Goal: Information Seeking & Learning: Learn about a topic

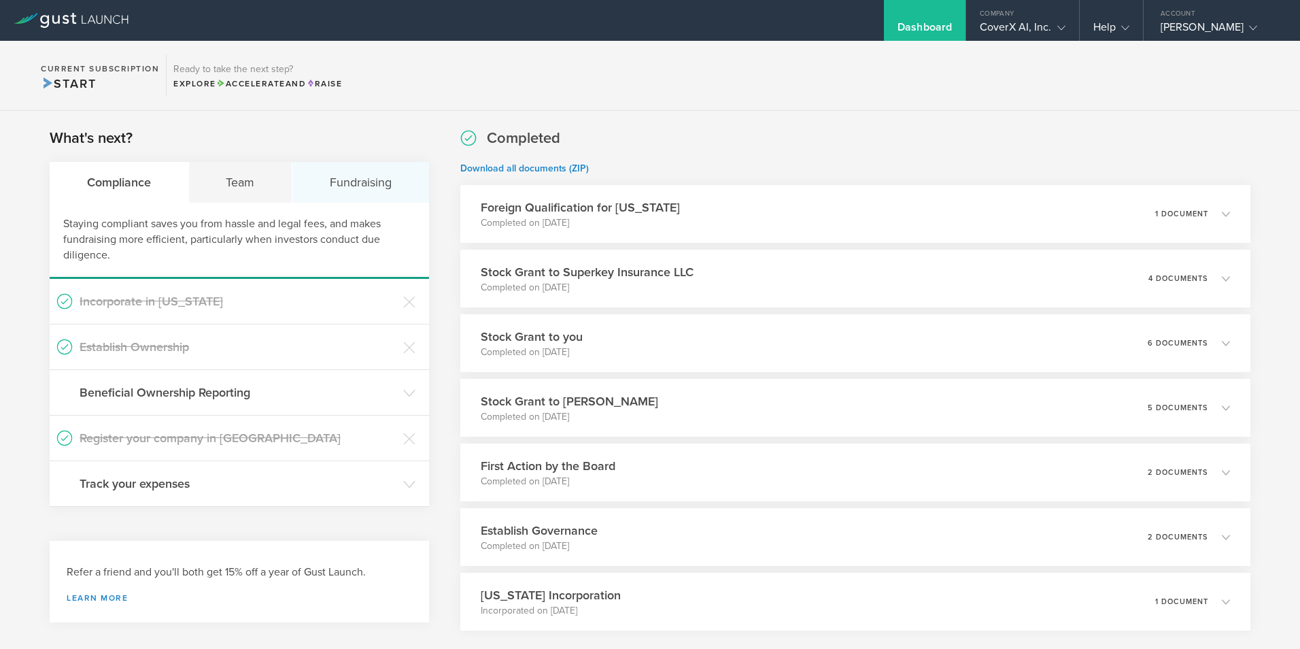
click at [369, 190] on div "Fundraising" at bounding box center [360, 182] width 137 height 41
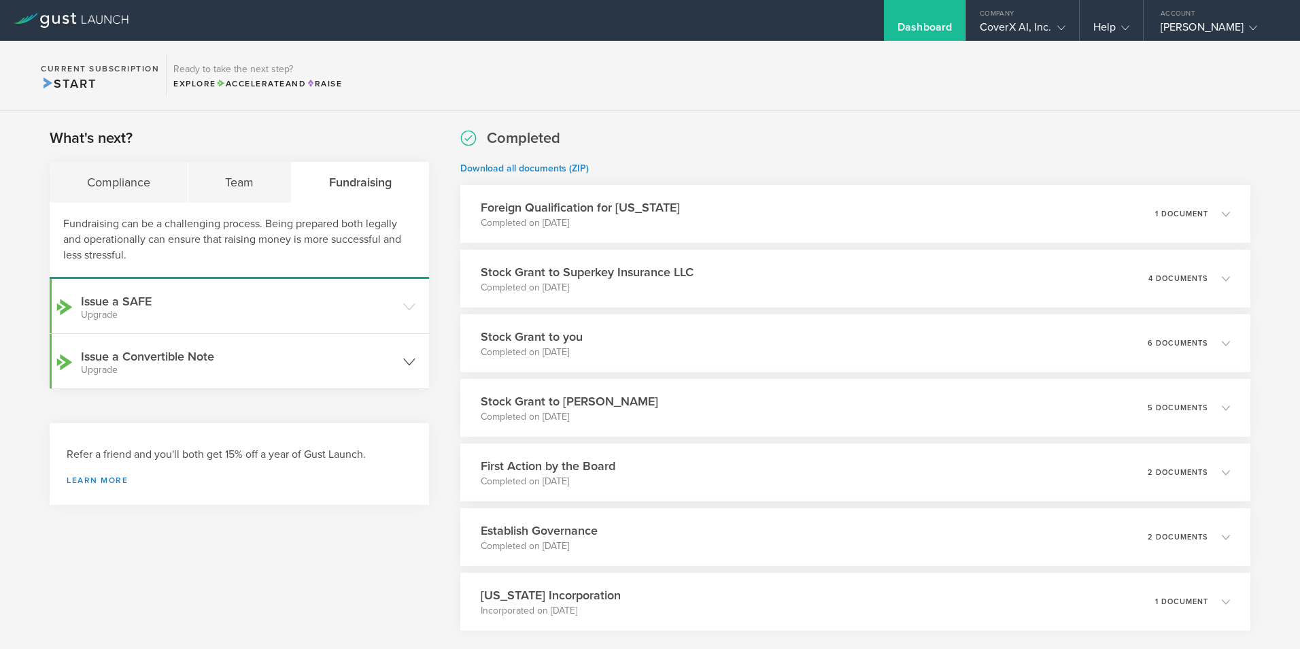
click at [220, 370] on small "Upgrade" at bounding box center [239, 370] width 316 height 10
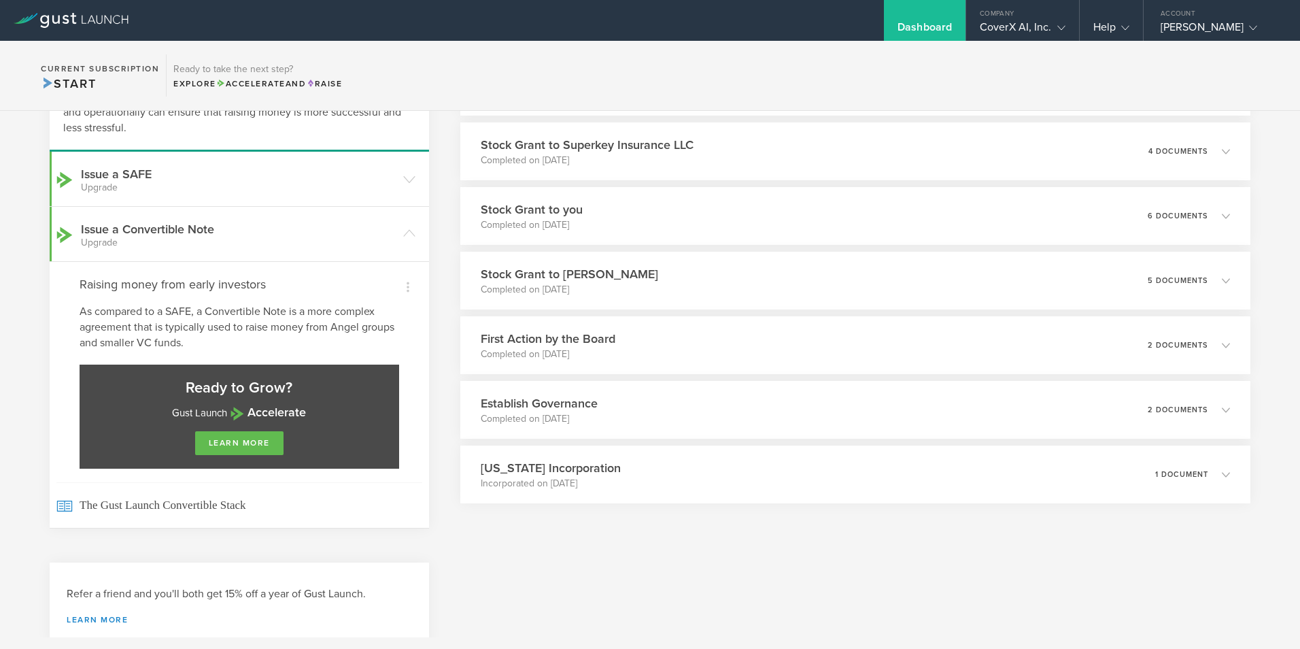
scroll to position [136, 0]
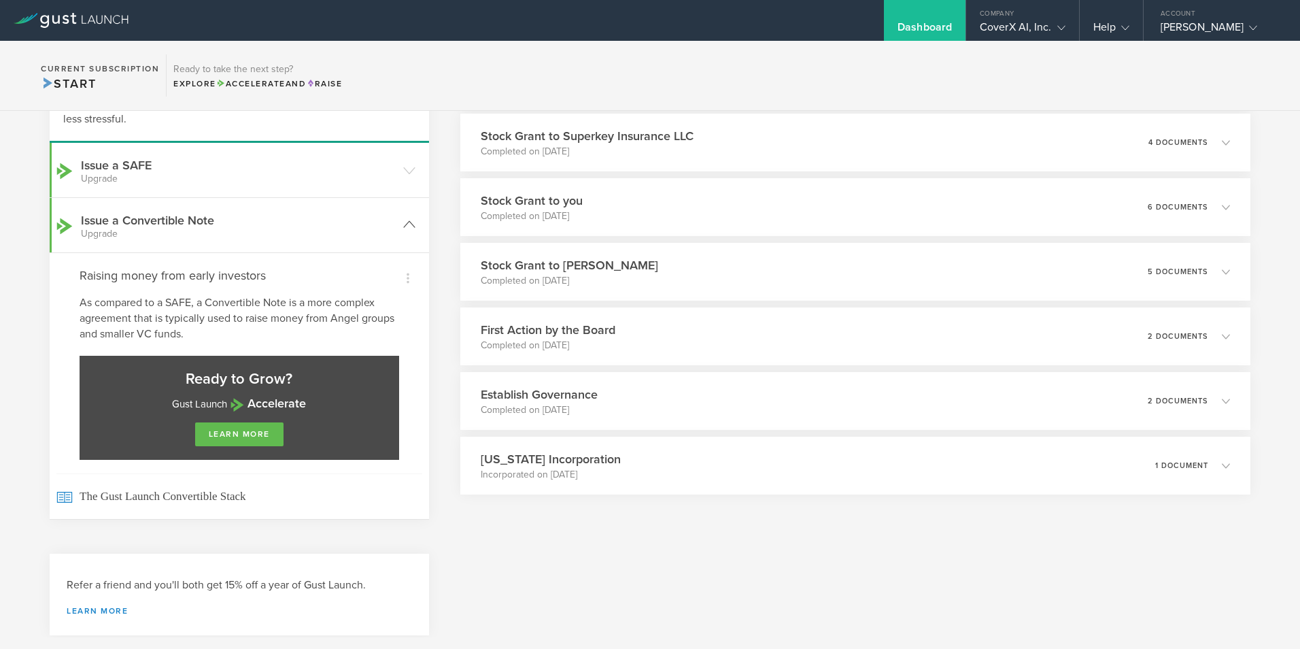
click at [134, 222] on h3 "Issue a Convertible Note Upgrade" at bounding box center [239, 224] width 316 height 27
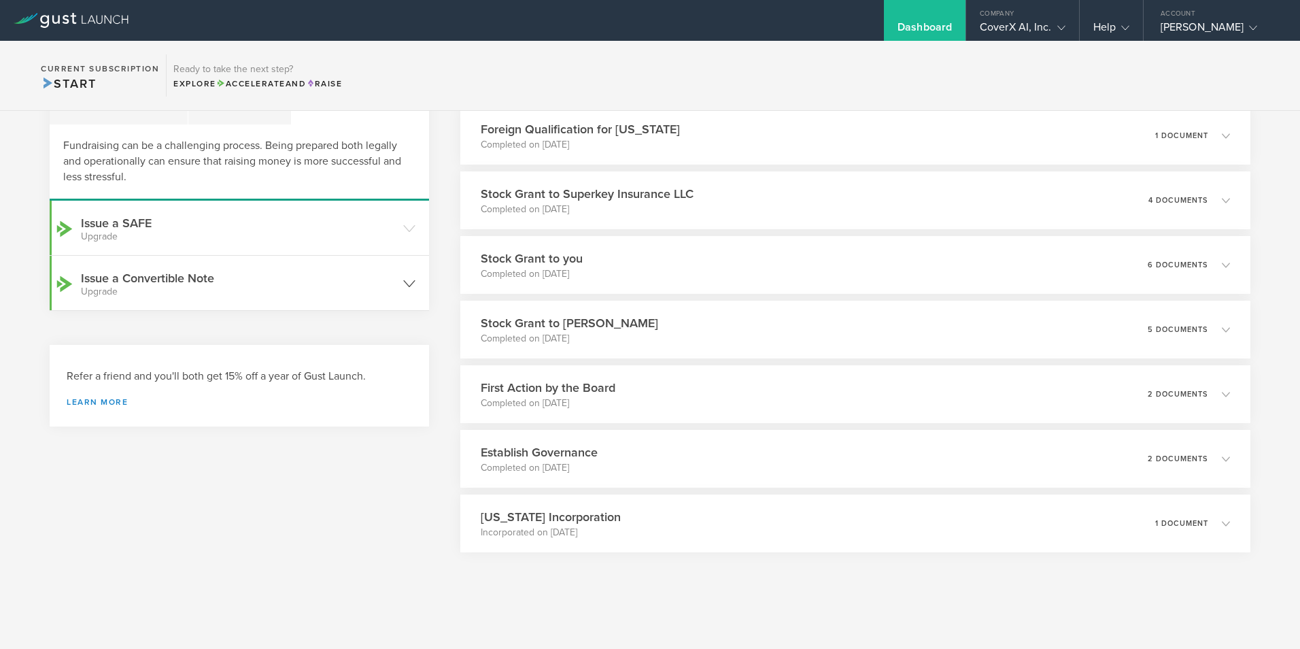
click at [135, 290] on small "Upgrade" at bounding box center [239, 292] width 316 height 10
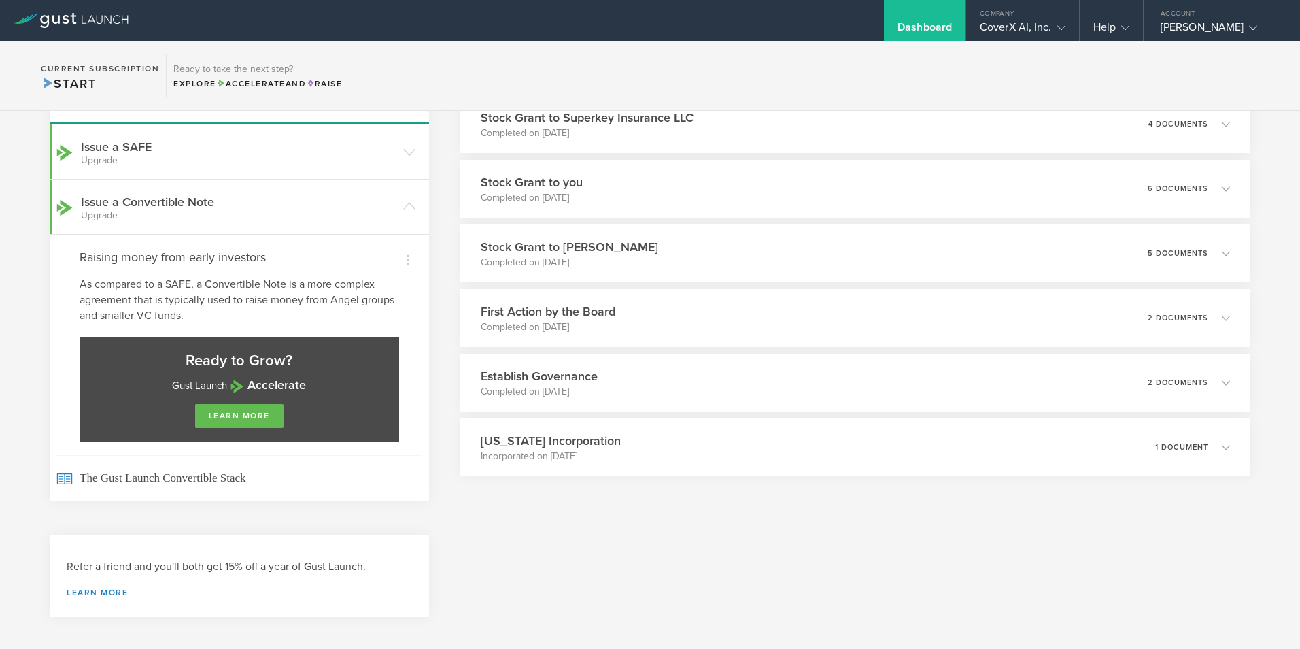
scroll to position [165, 0]
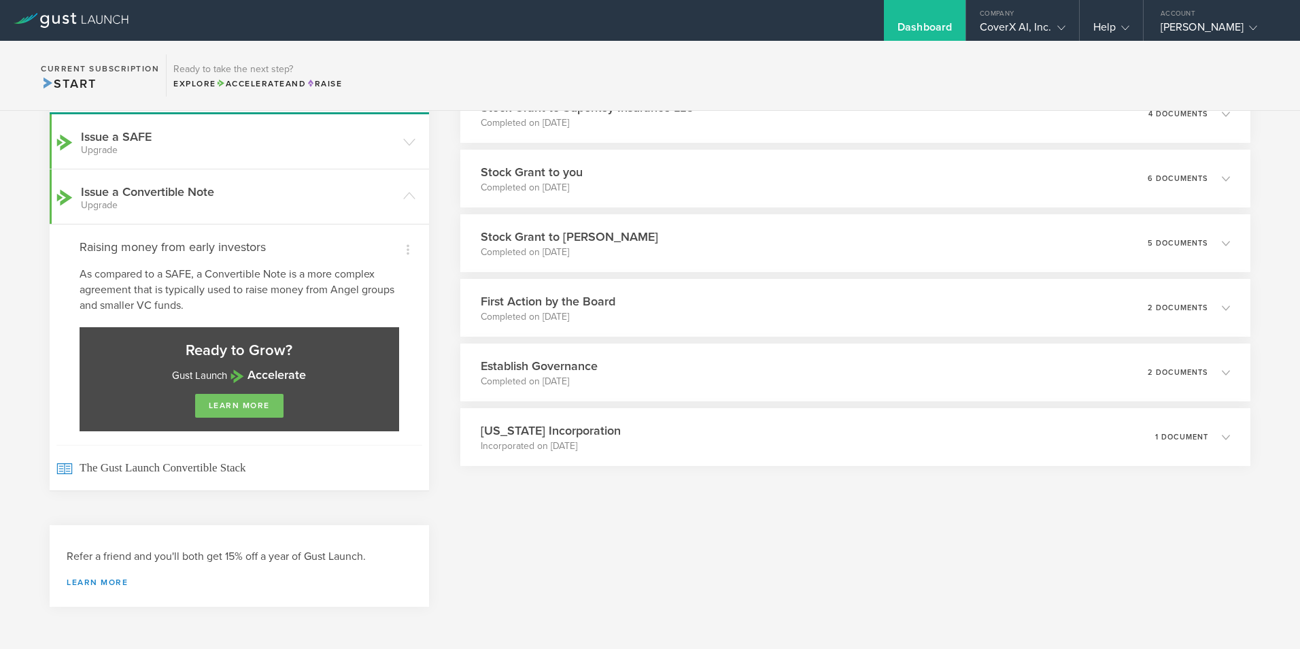
click at [219, 405] on link "learn more" at bounding box center [239, 406] width 88 height 24
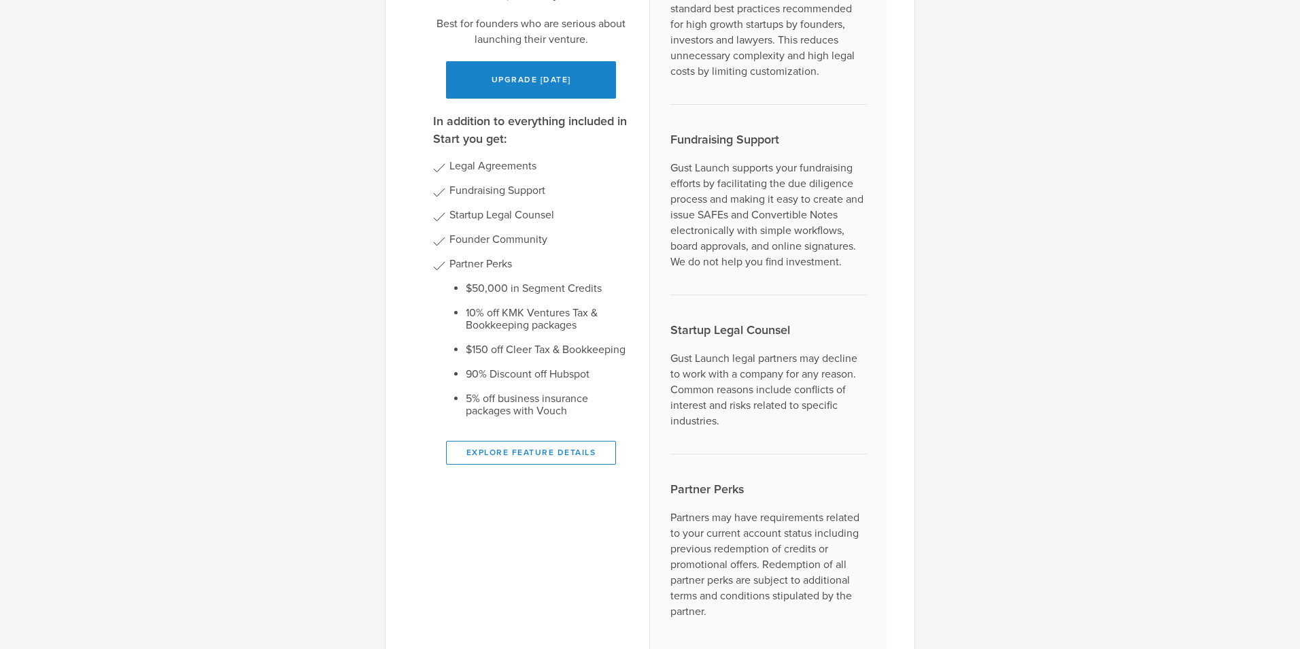
scroll to position [0, 0]
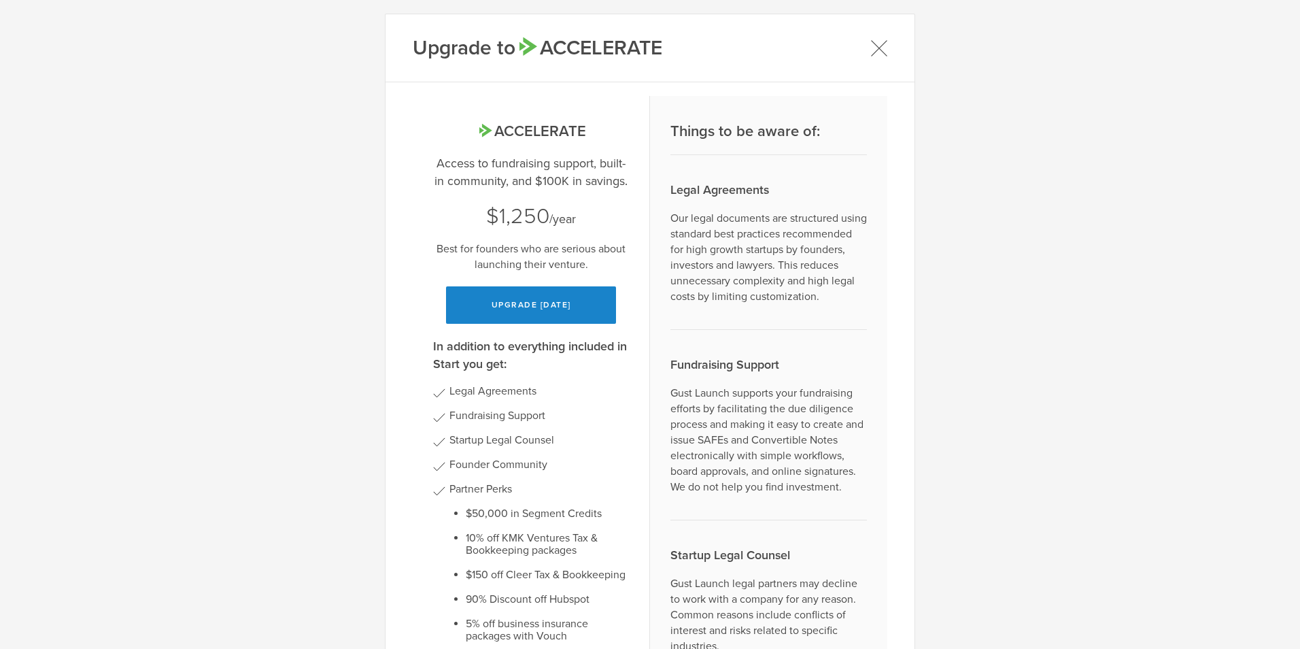
click at [873, 52] on icon at bounding box center [878, 47] width 17 height 17
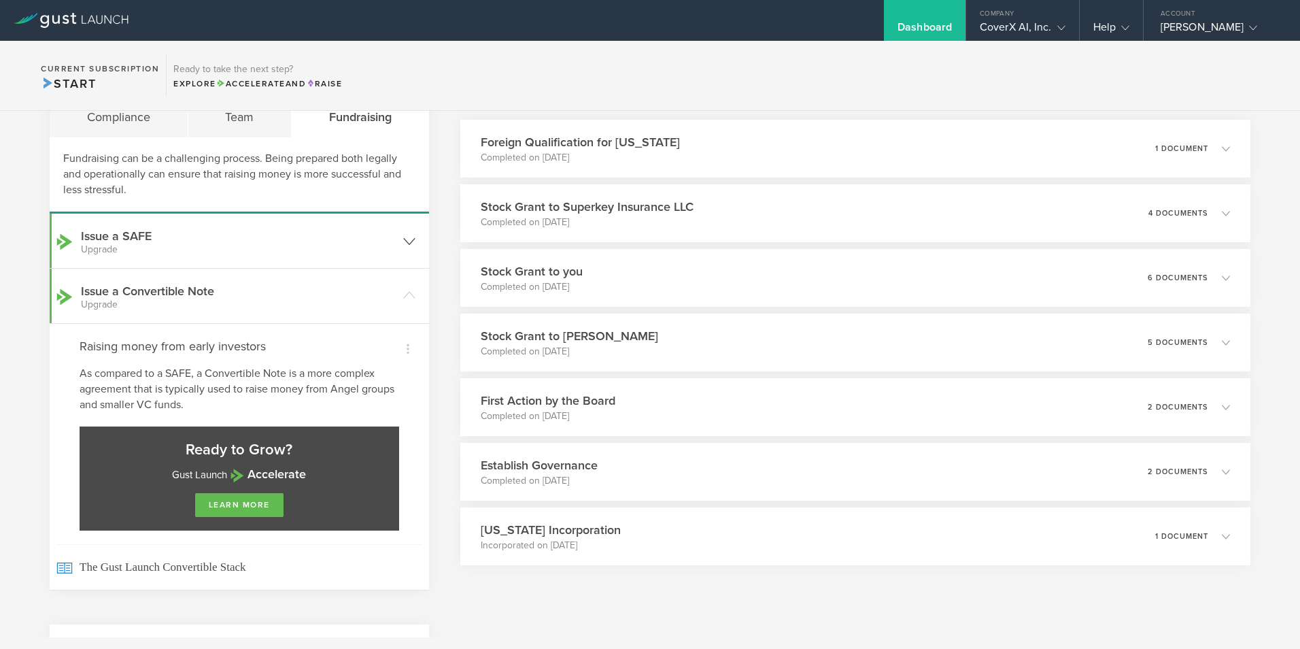
scroll to position [29, 0]
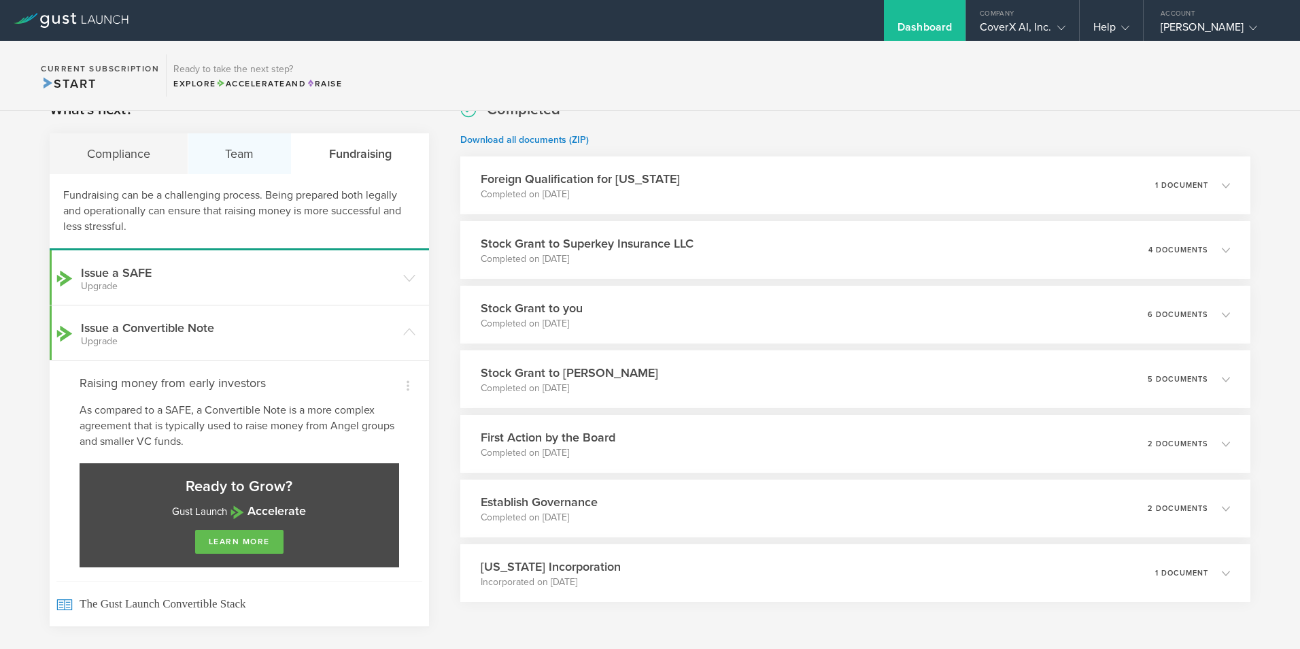
click at [241, 156] on div "Team" at bounding box center [240, 153] width 104 height 41
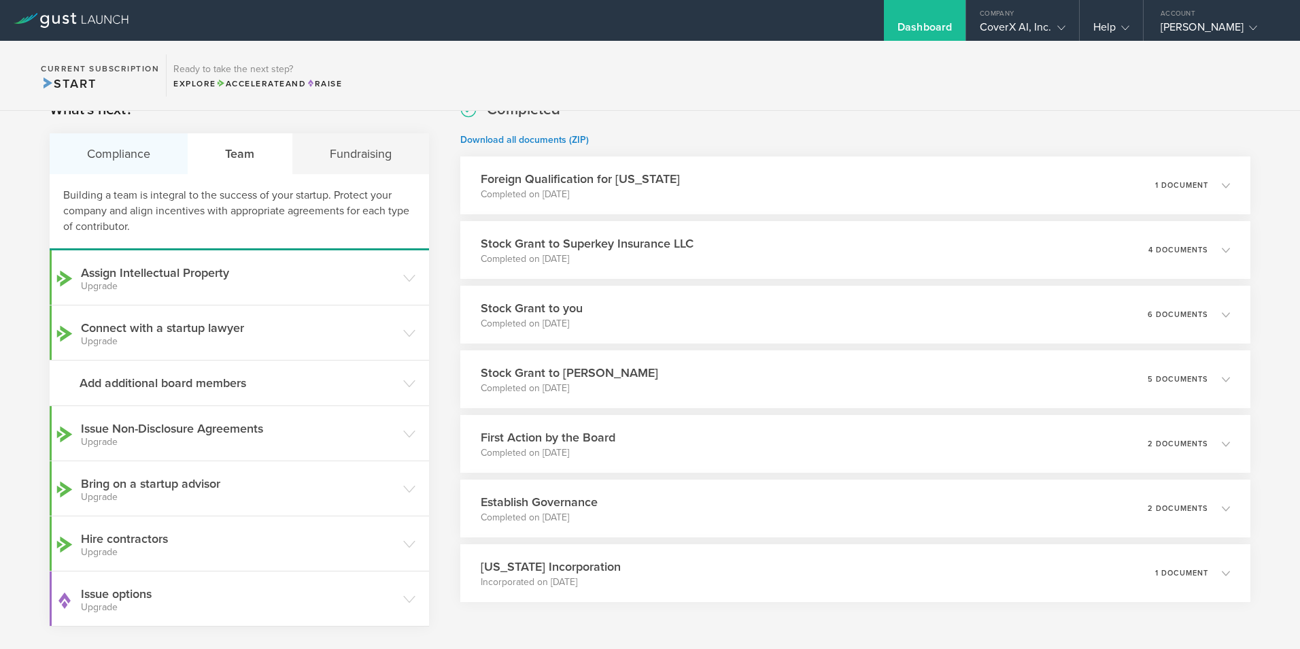
click at [133, 158] on div "Compliance" at bounding box center [119, 153] width 139 height 41
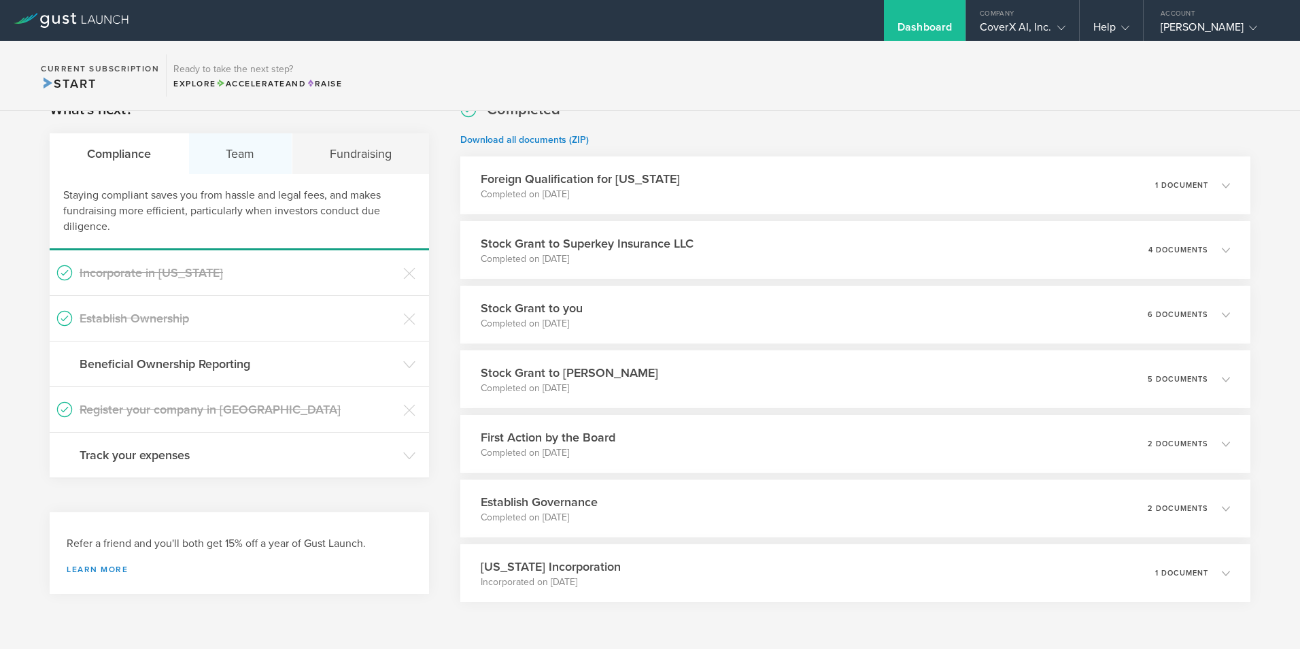
click at [243, 156] on div "Team" at bounding box center [241, 153] width 104 height 41
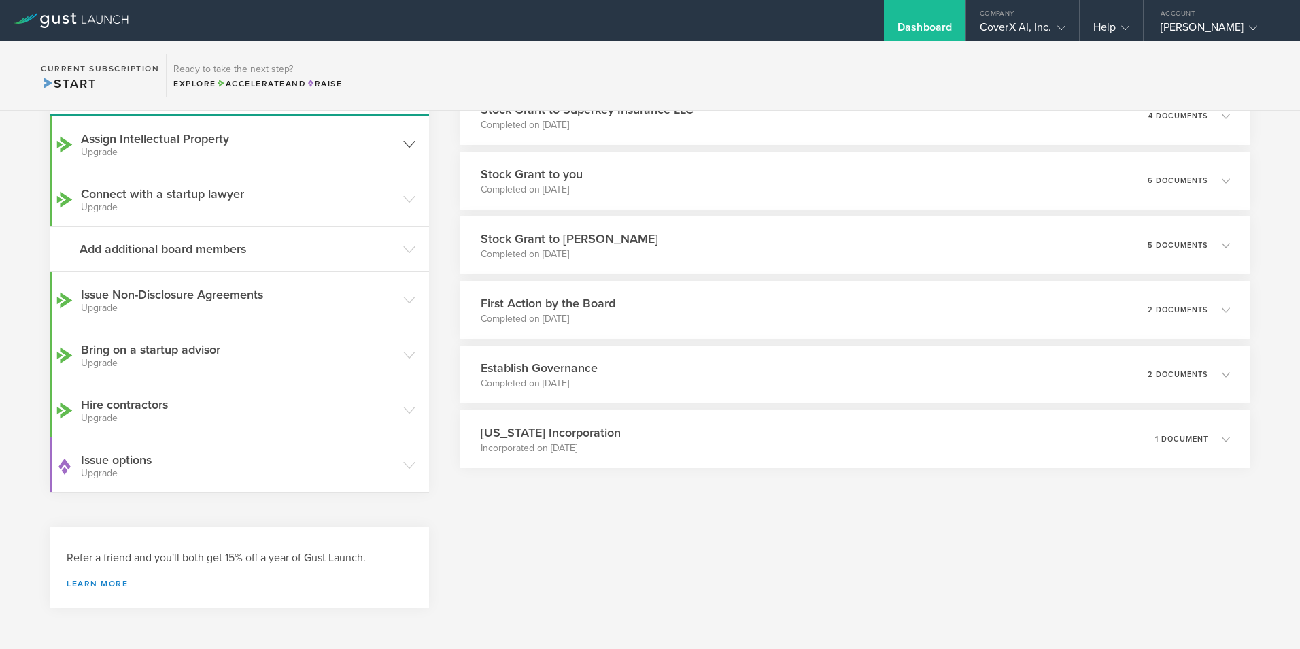
scroll to position [164, 0]
click at [144, 460] on h3 "Issue options Upgrade" at bounding box center [239, 462] width 316 height 27
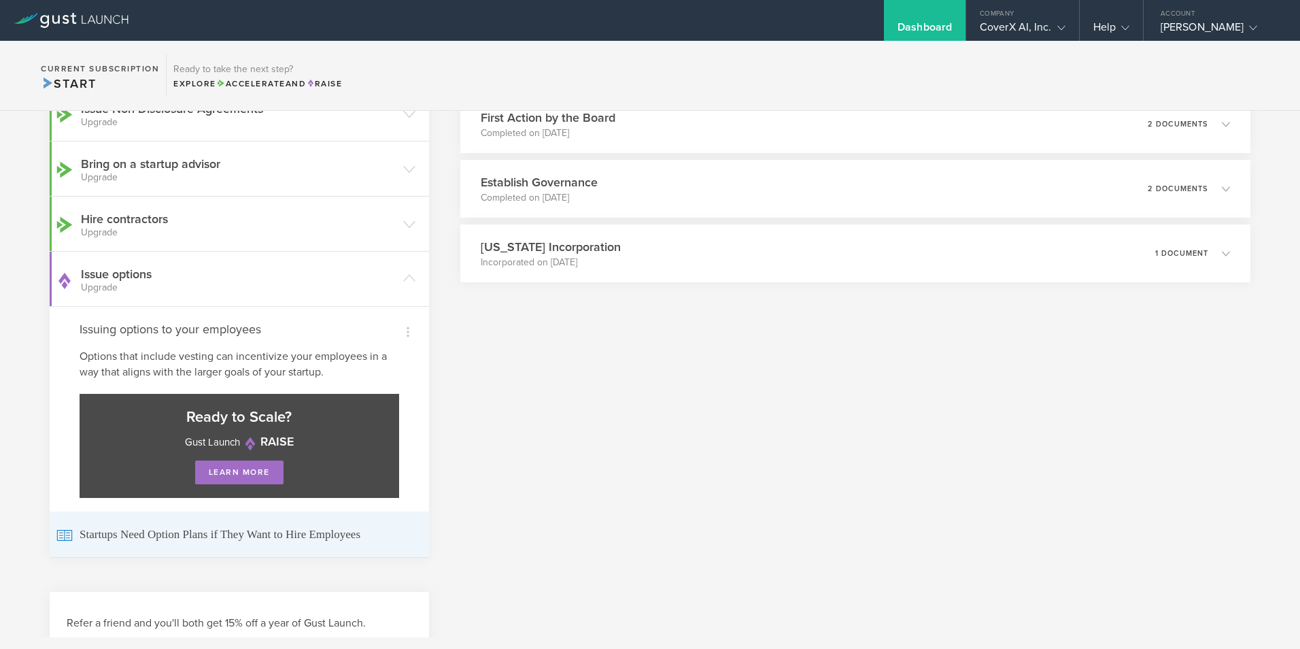
scroll to position [368, 0]
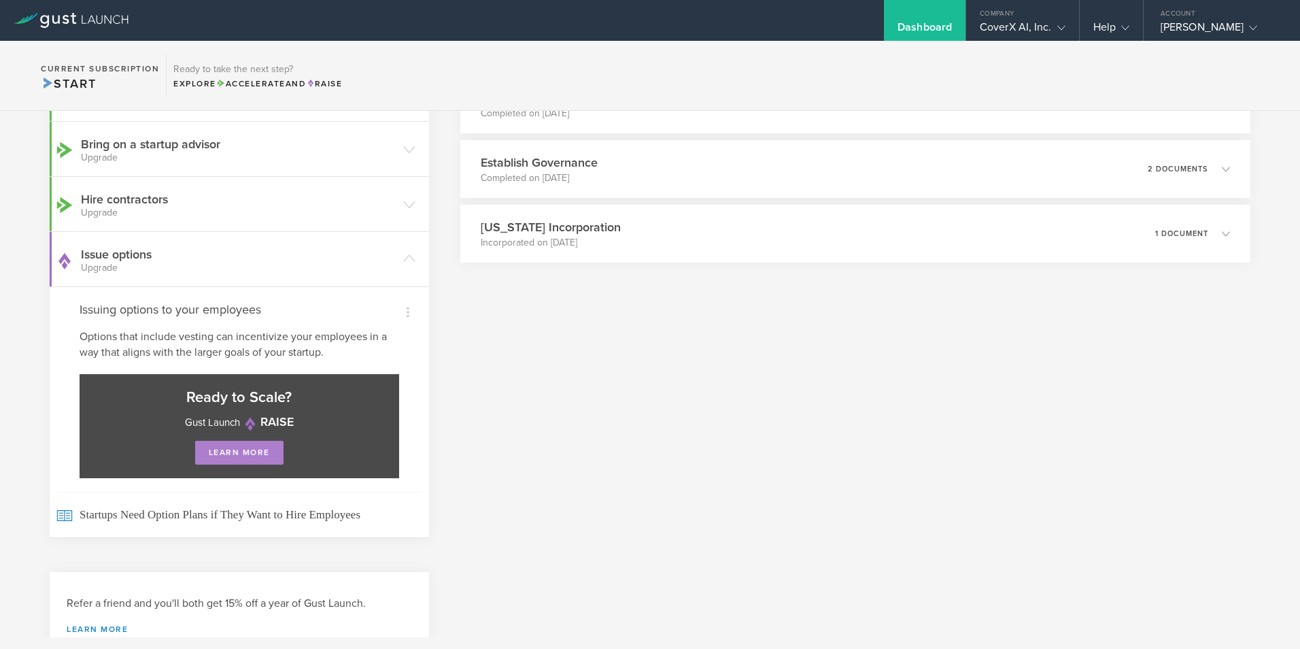
click at [254, 463] on link "learn more" at bounding box center [239, 453] width 88 height 24
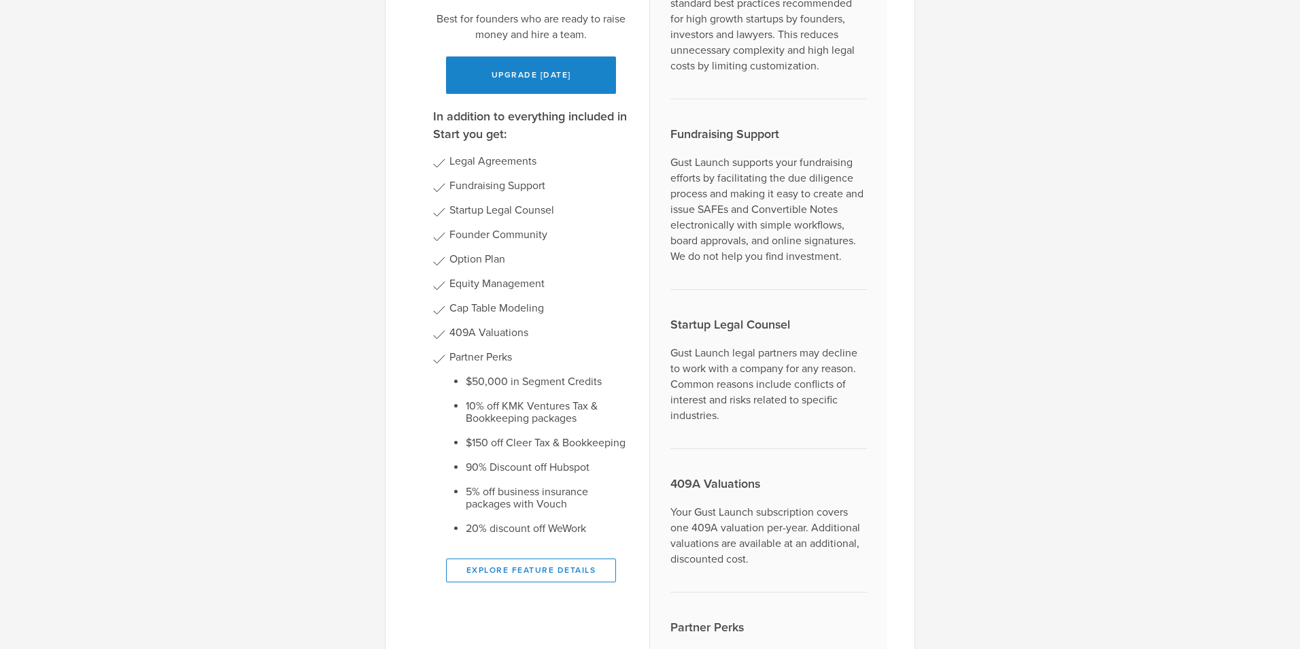
scroll to position [431, 0]
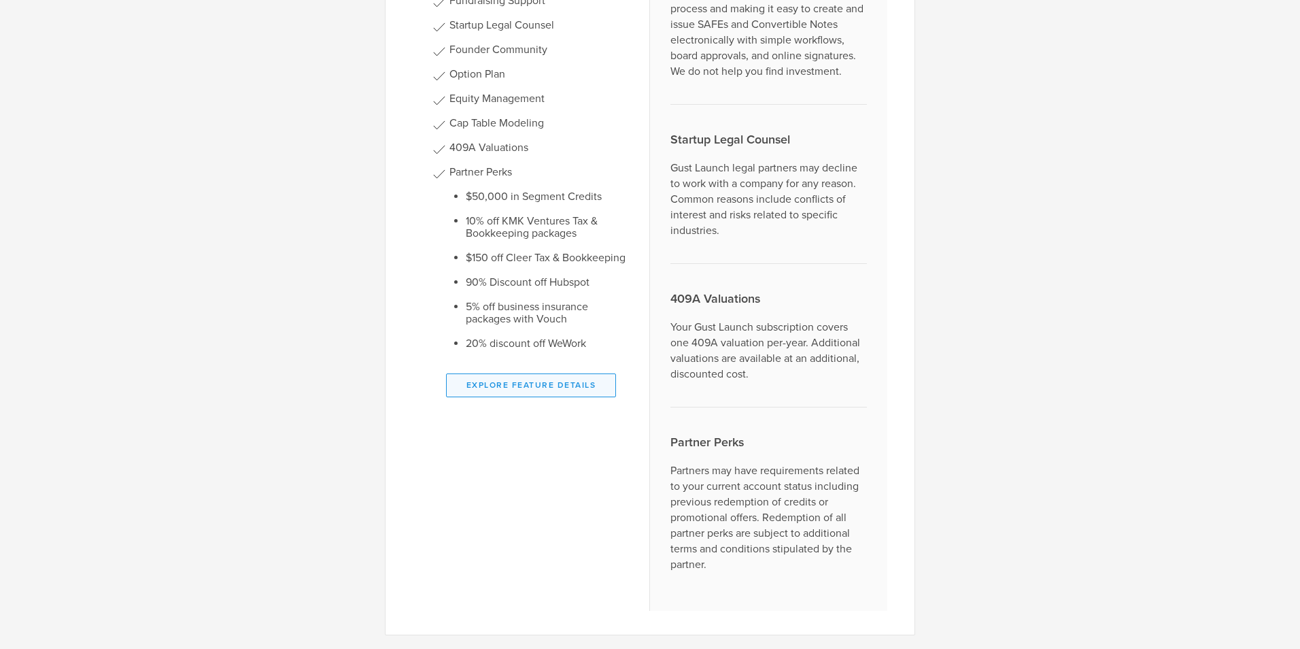
click at [553, 375] on button "Explore Feature Details" at bounding box center [531, 385] width 170 height 24
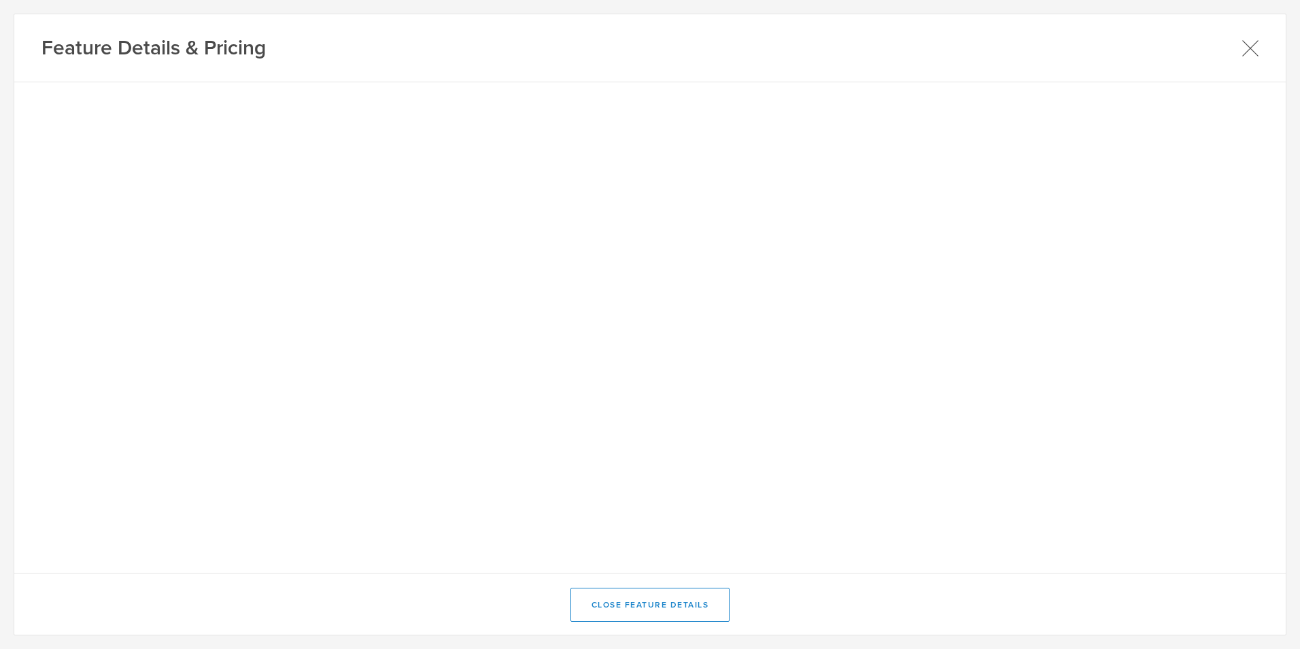
click at [1250, 42] on icon at bounding box center [1250, 47] width 17 height 17
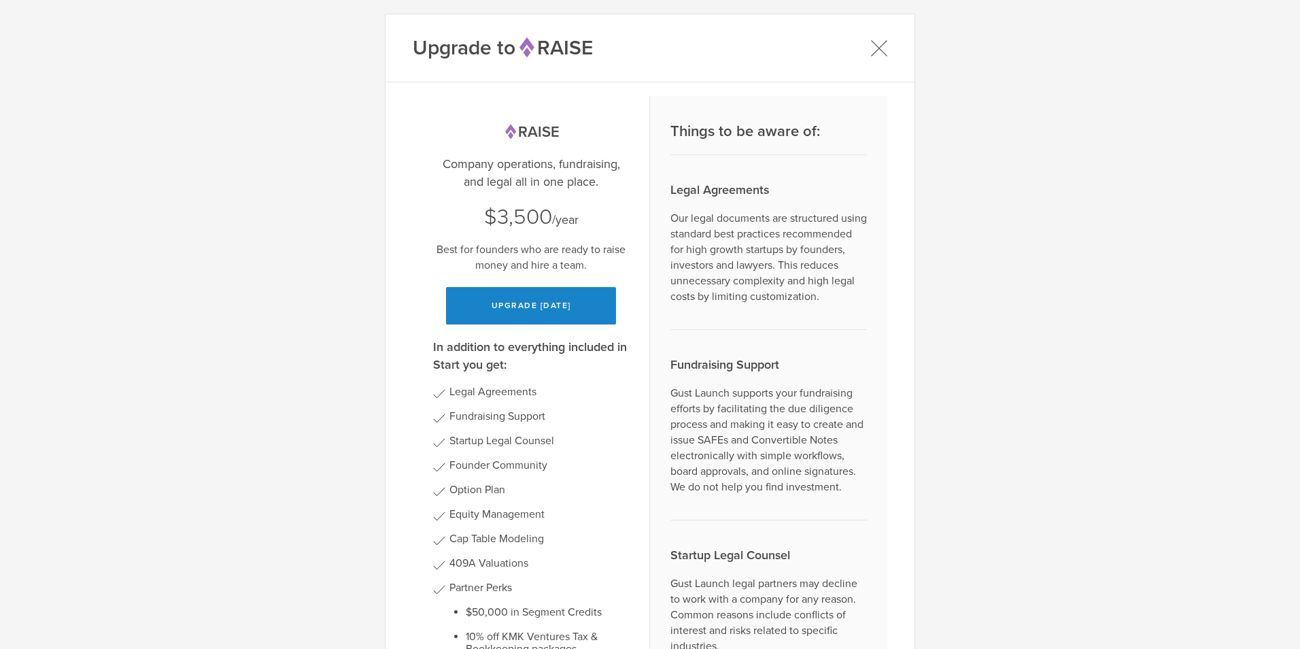
click at [874, 44] on icon at bounding box center [878, 47] width 17 height 17
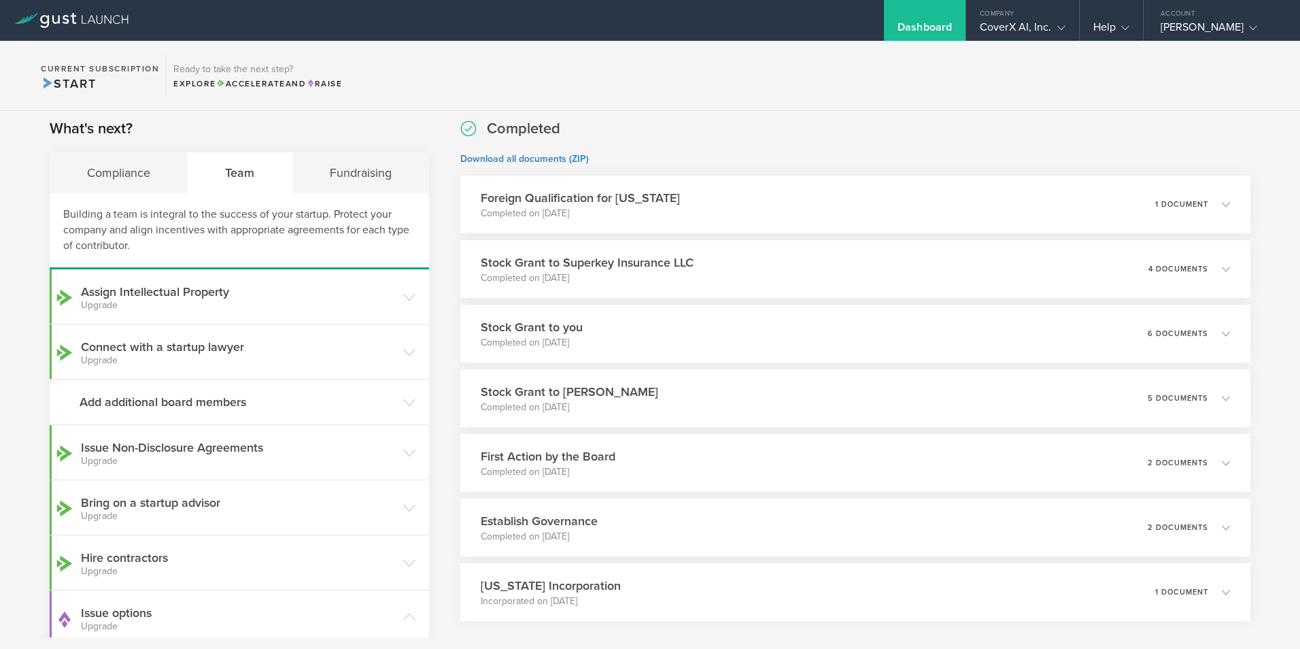
scroll to position [0, 0]
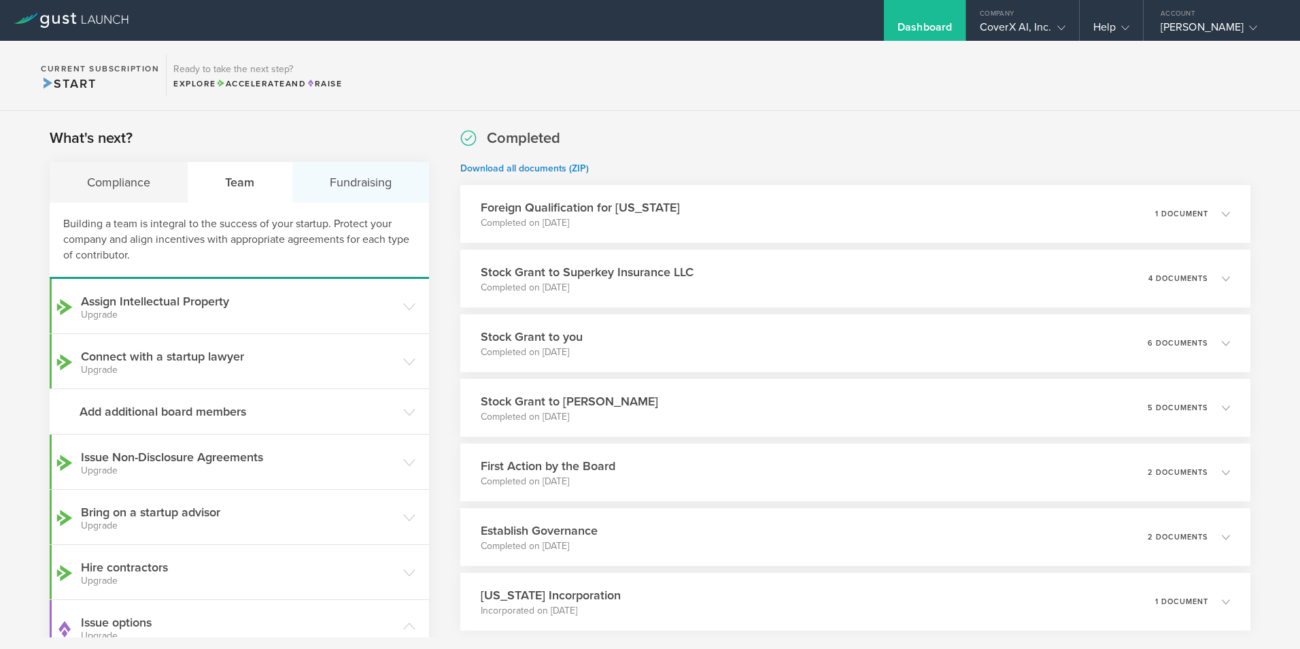
click at [345, 179] on div "Fundraising" at bounding box center [360, 182] width 137 height 41
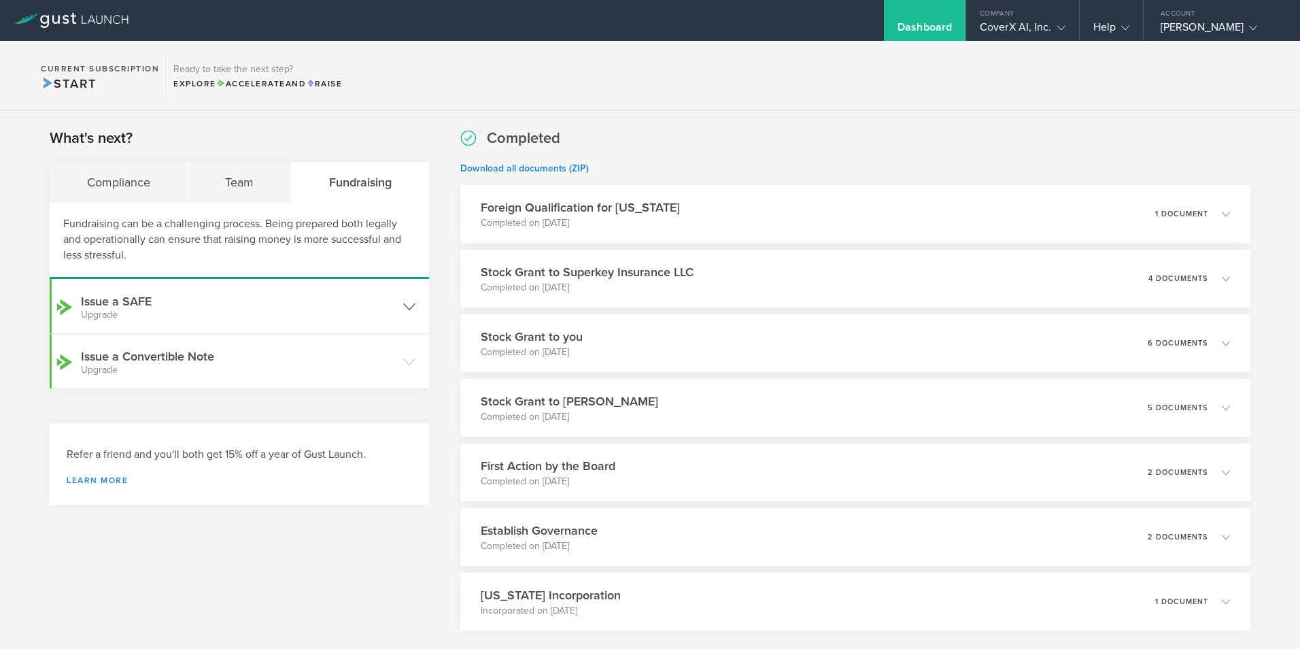
click at [405, 309] on polyline at bounding box center [409, 306] width 11 height 6
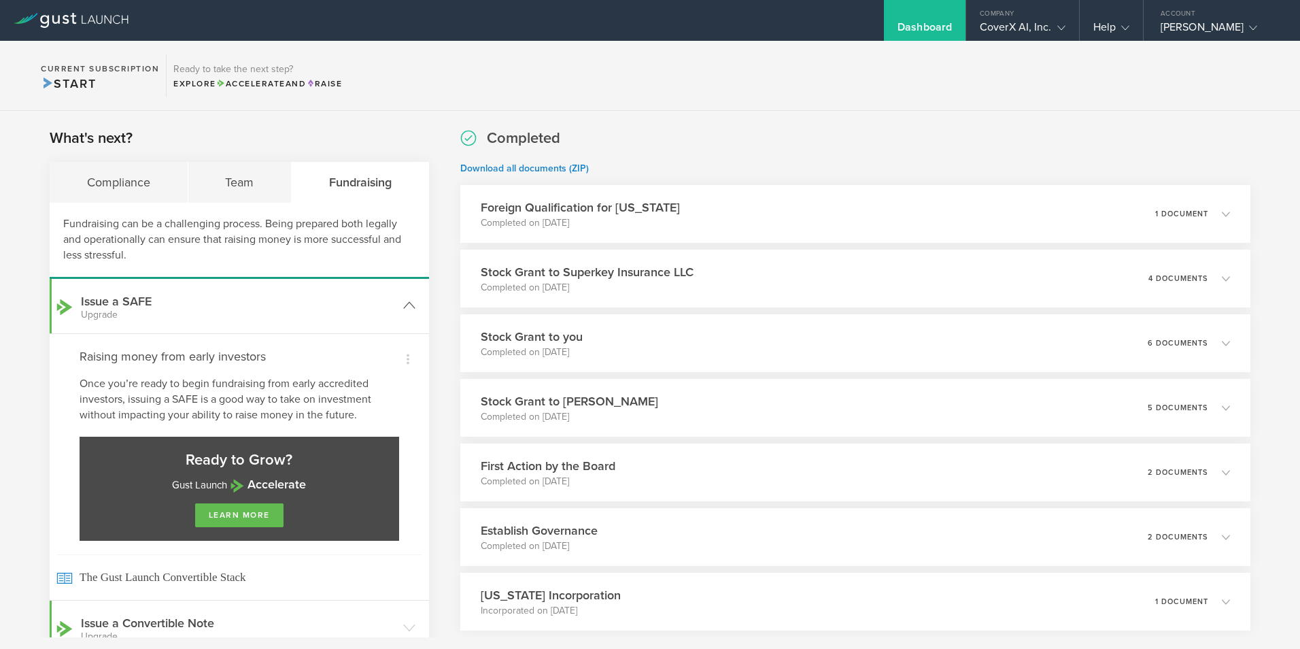
click at [405, 309] on icon at bounding box center [409, 305] width 12 height 12
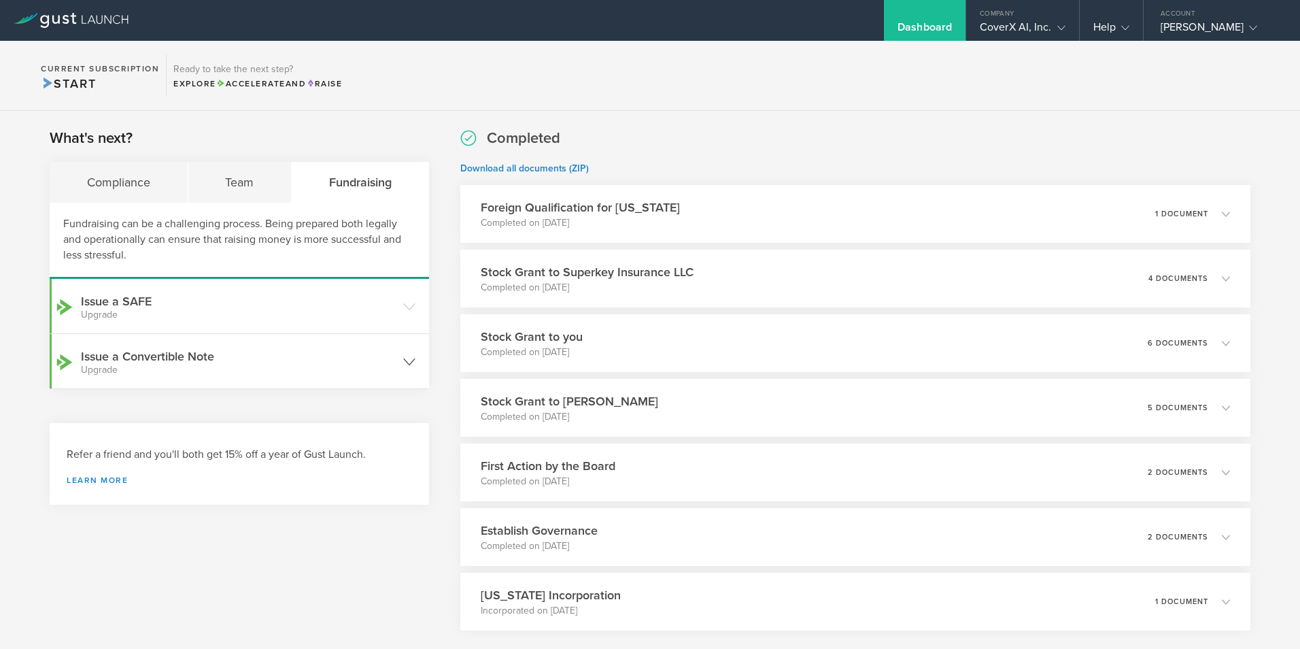
click at [406, 360] on icon at bounding box center [409, 362] width 12 height 12
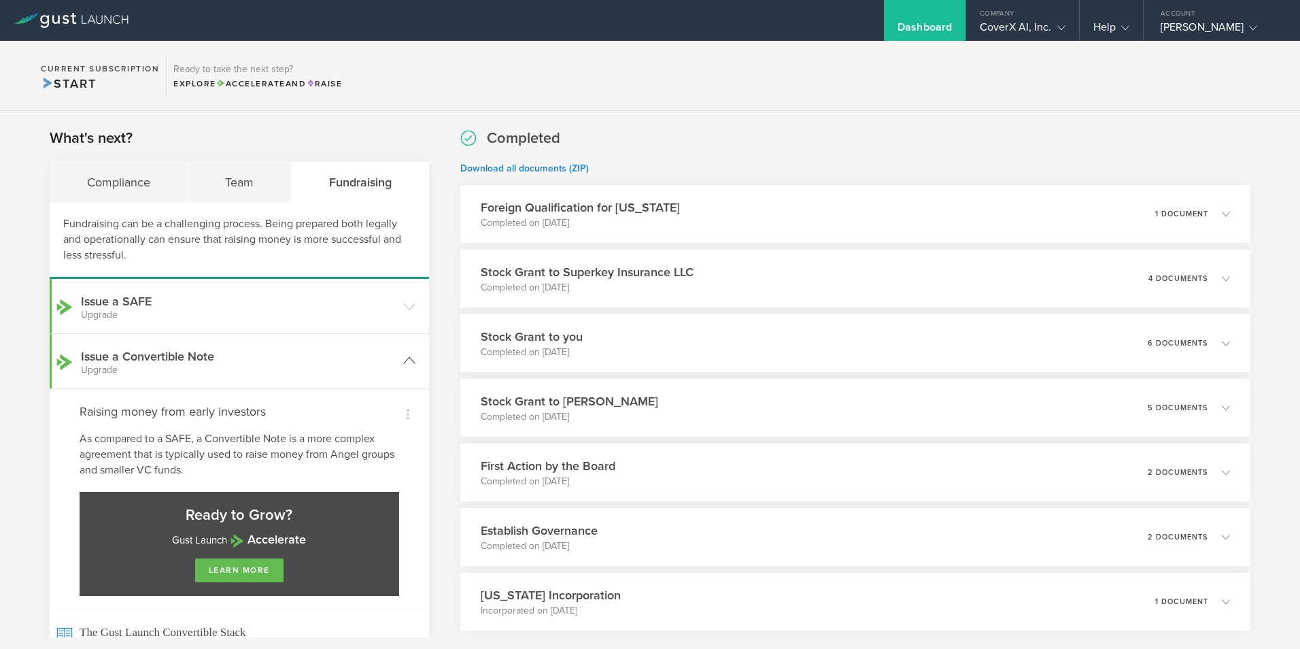
click at [406, 360] on icon at bounding box center [409, 360] width 12 height 12
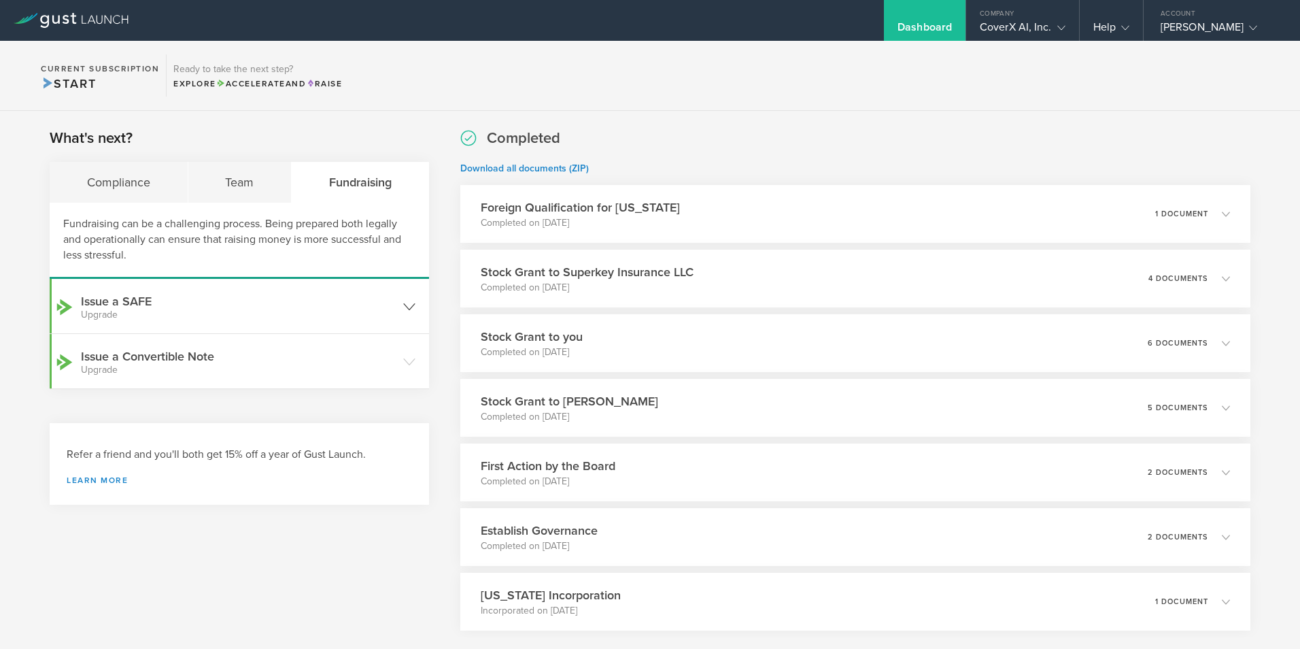
click at [406, 305] on icon at bounding box center [409, 307] width 12 height 12
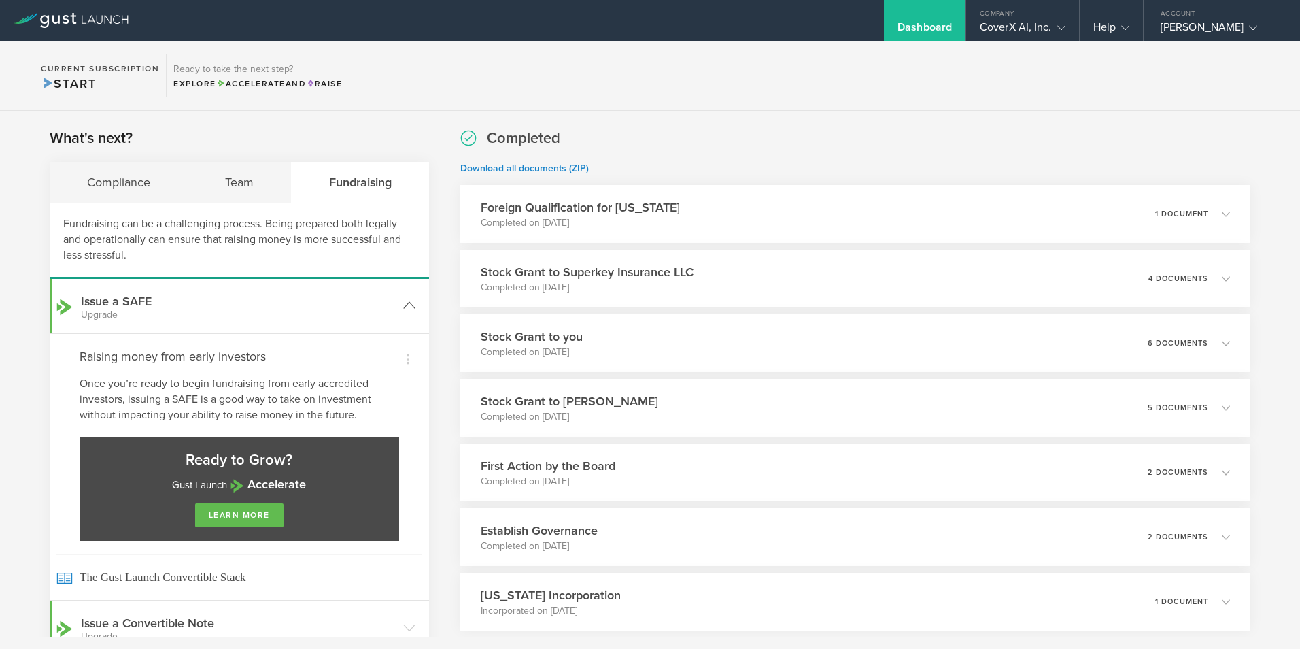
click at [406, 305] on icon at bounding box center [409, 305] width 12 height 12
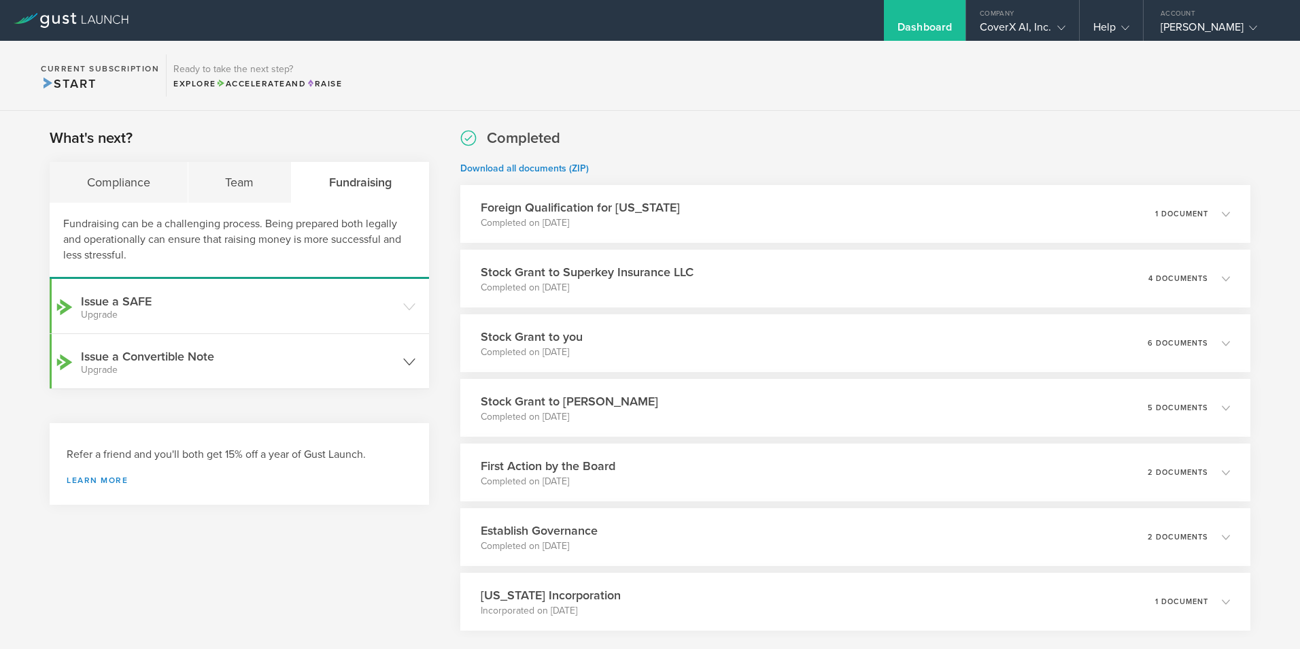
click at [406, 357] on icon at bounding box center [409, 362] width 12 height 12
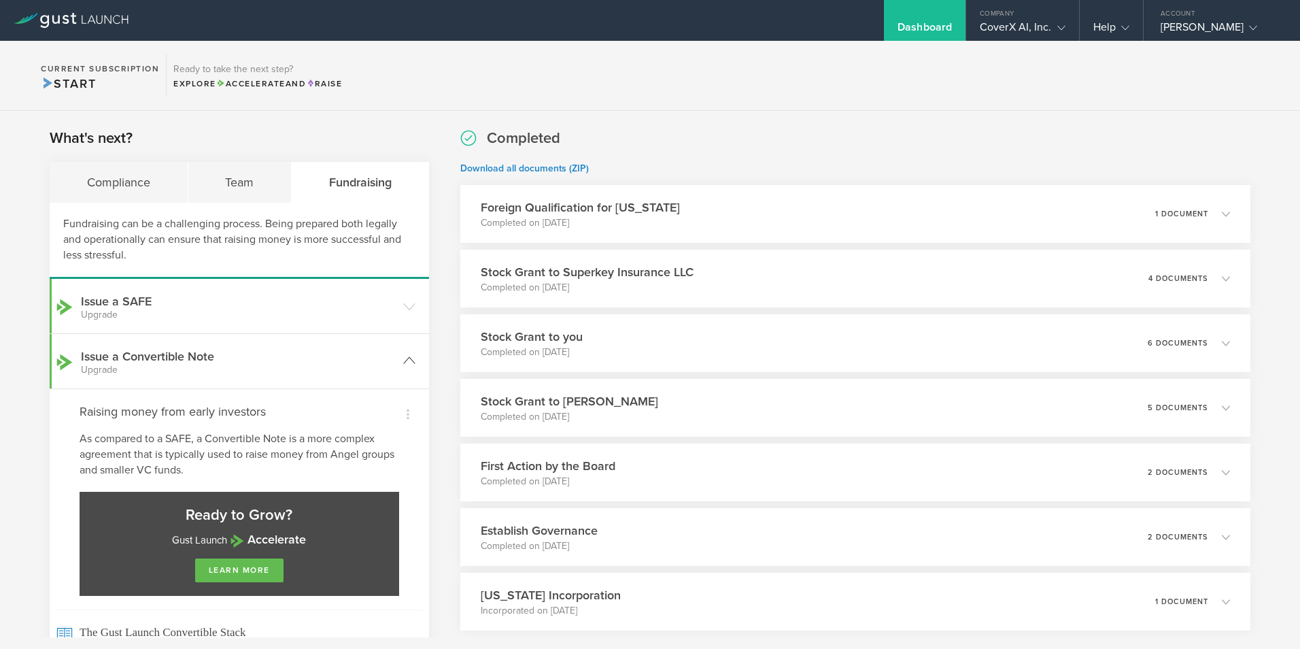
click at [411, 362] on icon at bounding box center [409, 360] width 12 height 12
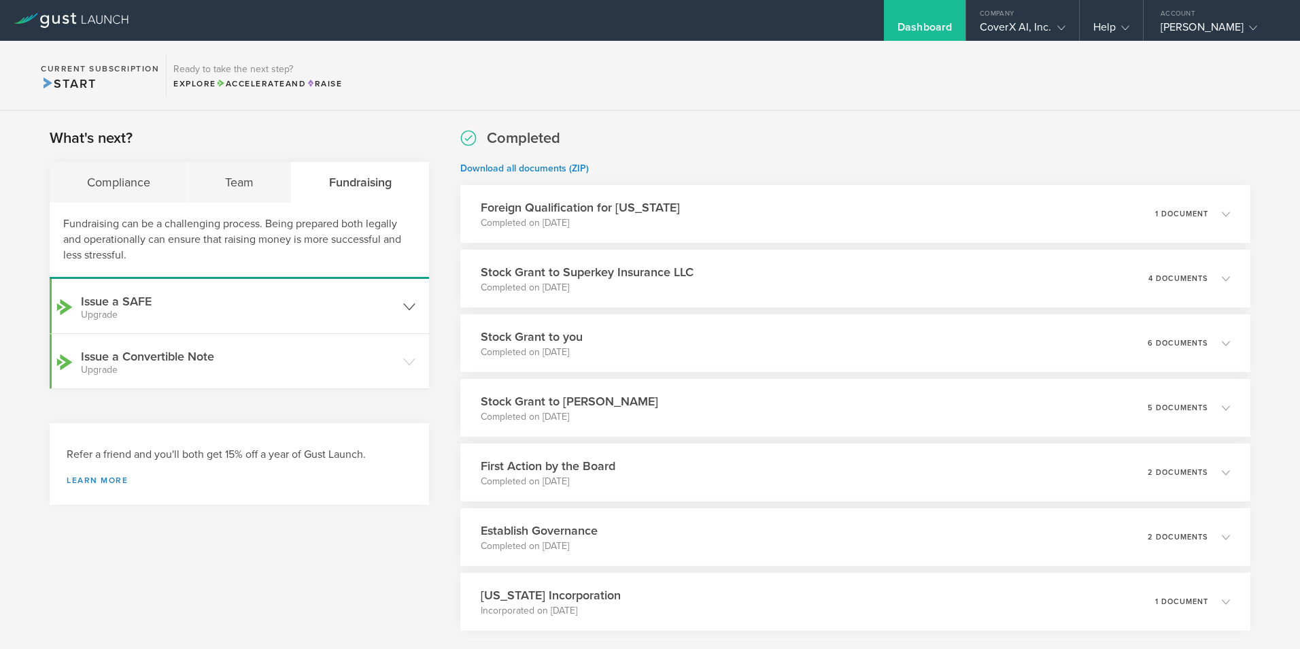
click at [409, 310] on icon at bounding box center [409, 307] width 12 height 12
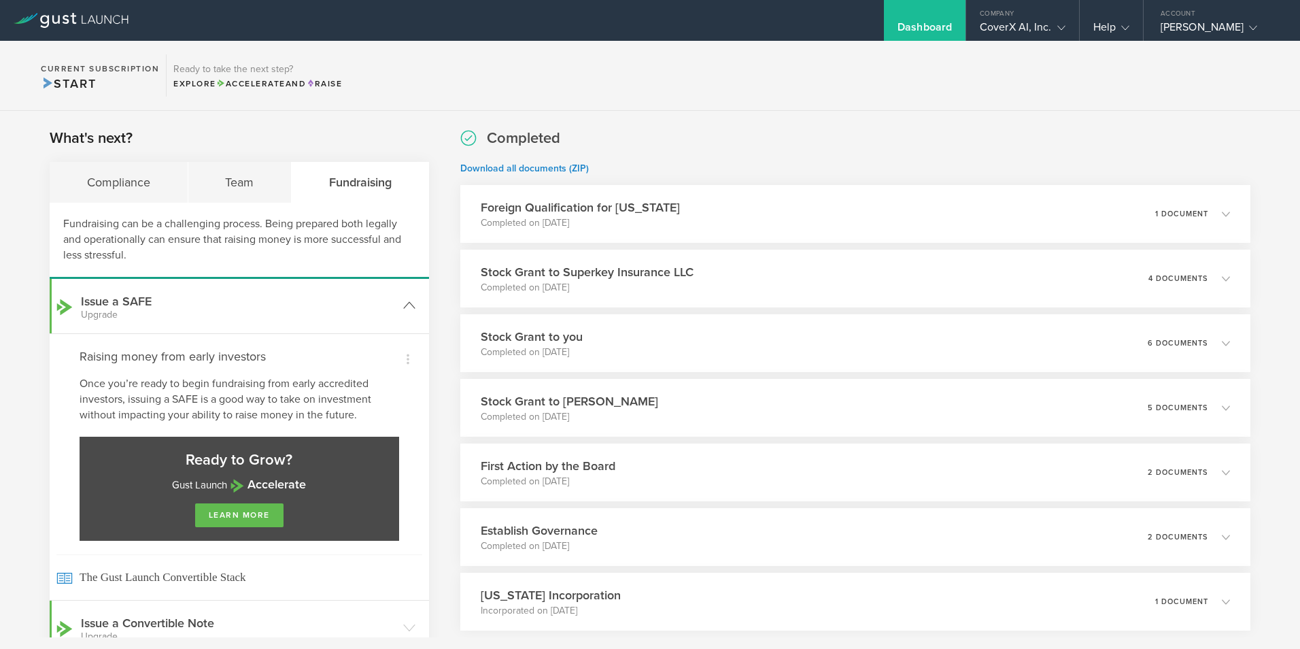
click at [409, 310] on icon at bounding box center [409, 305] width 12 height 12
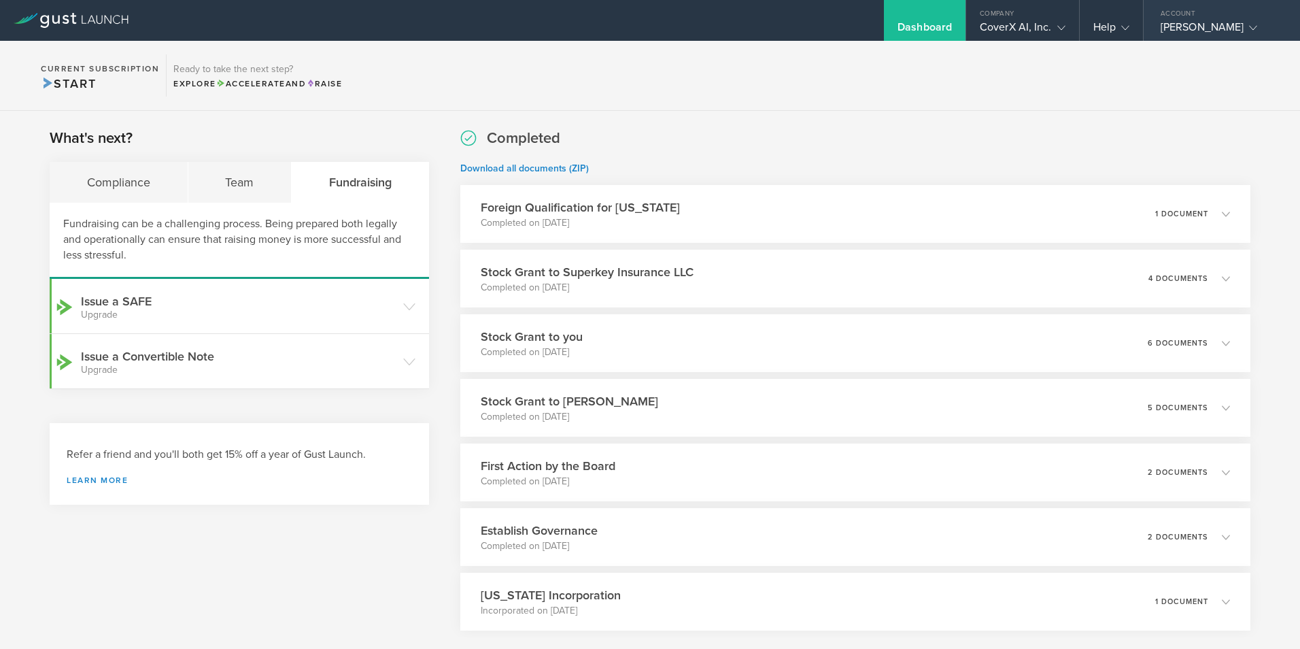
click at [1249, 29] on icon at bounding box center [1253, 28] width 8 height 8
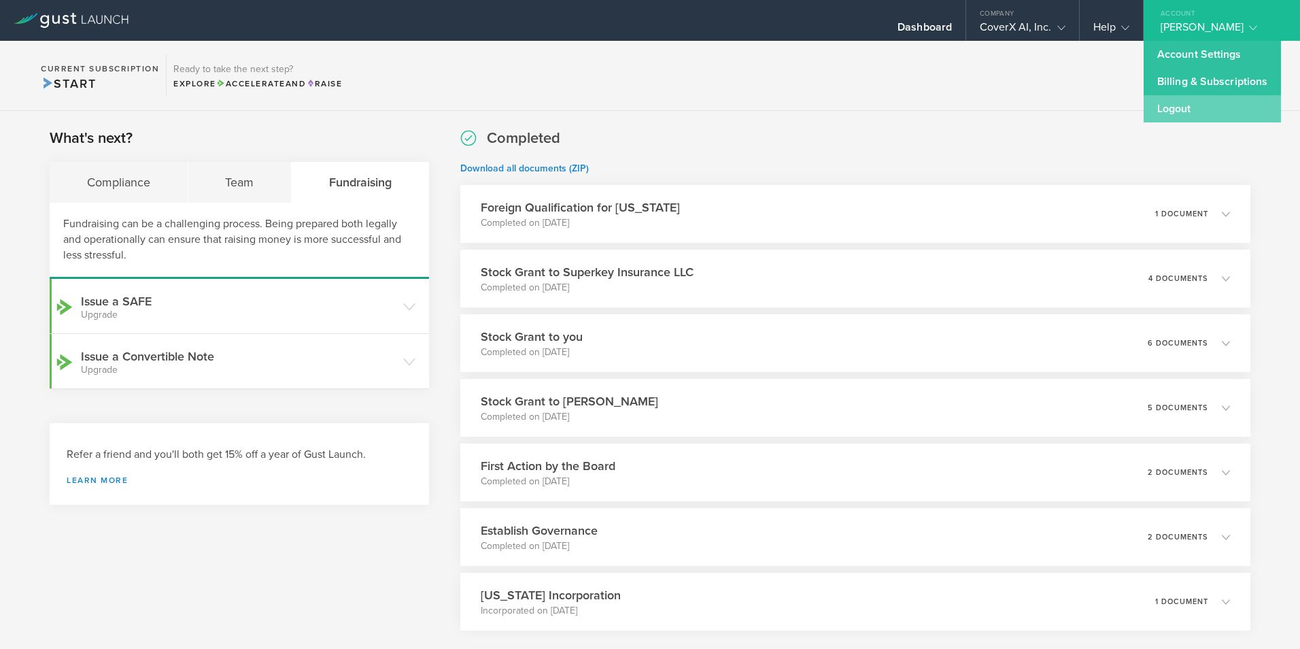
click at [1203, 102] on link "Logout" at bounding box center [1212, 108] width 137 height 27
